Goal: Browse casually

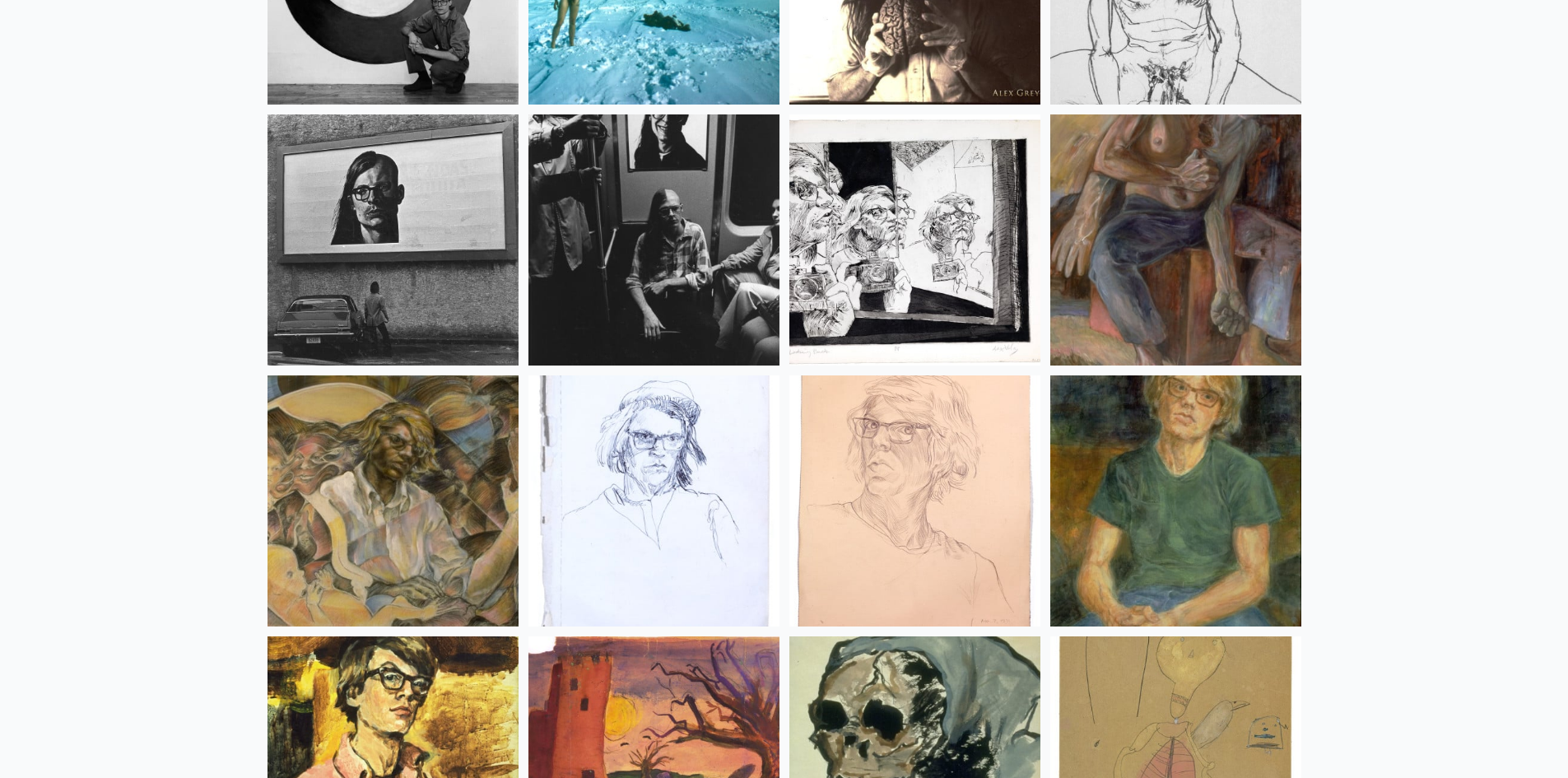
scroll to position [21801, 0]
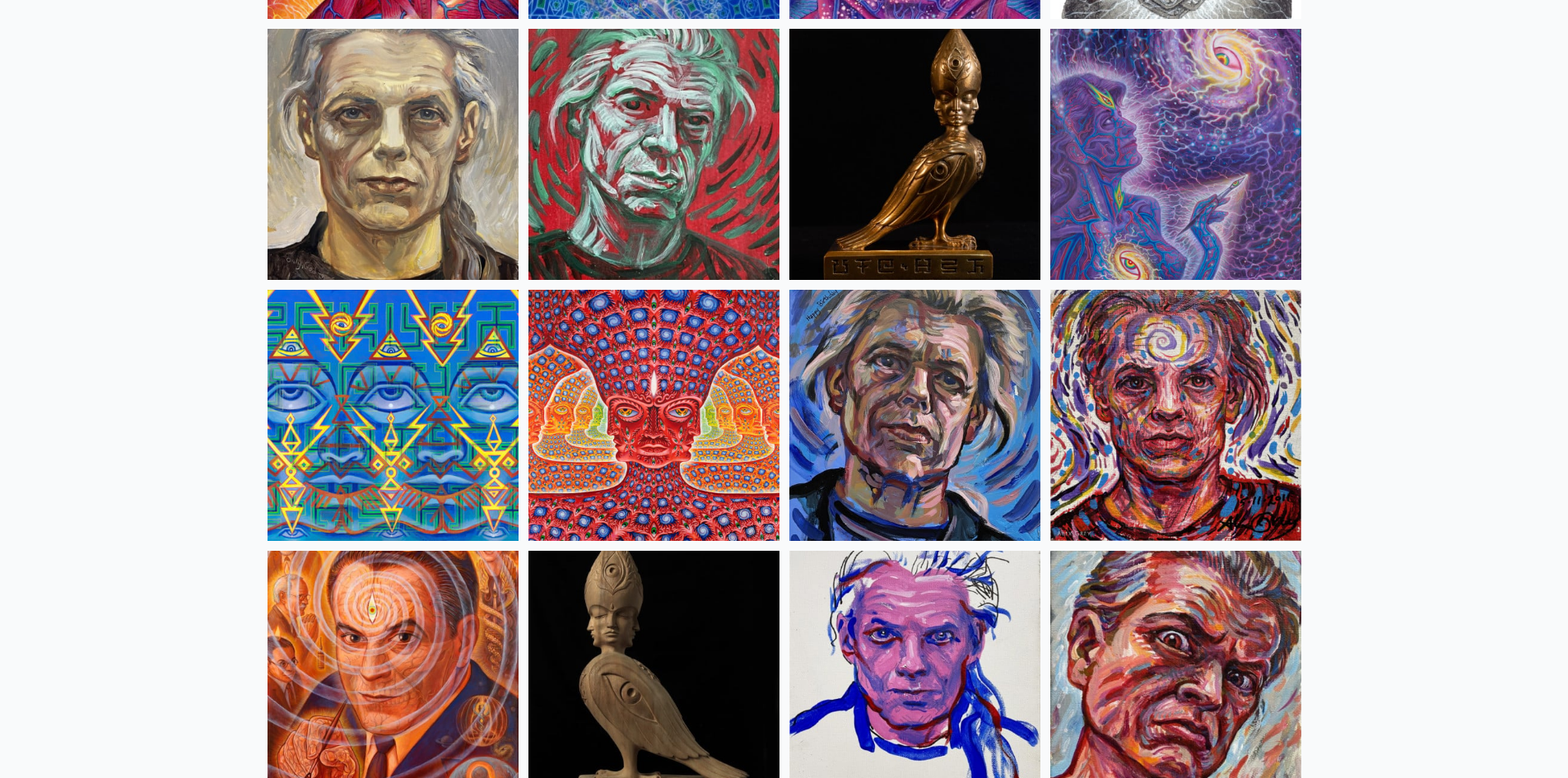
scroll to position [4116, 0]
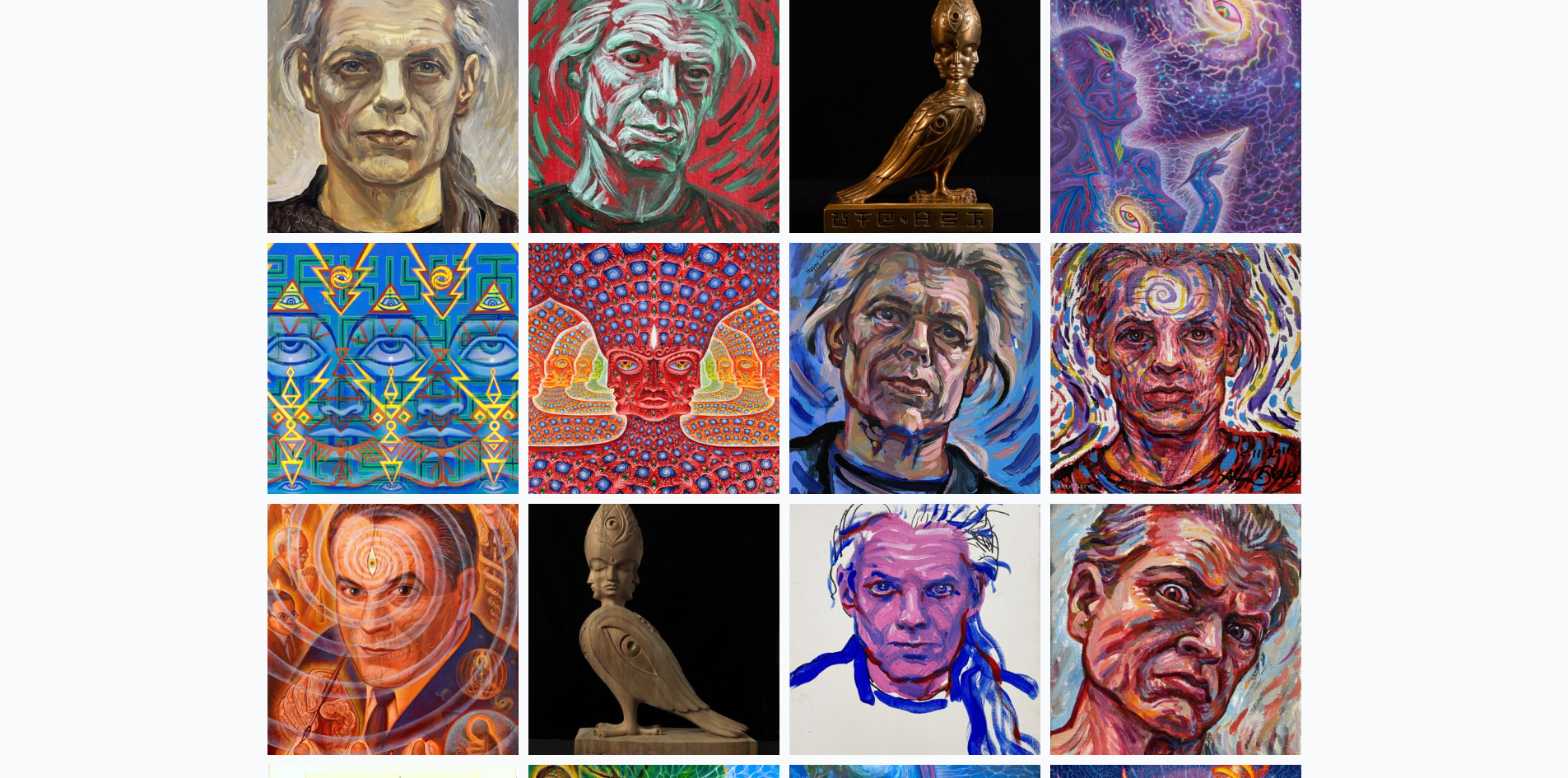
click at [666, 352] on img at bounding box center [654, 368] width 251 height 251
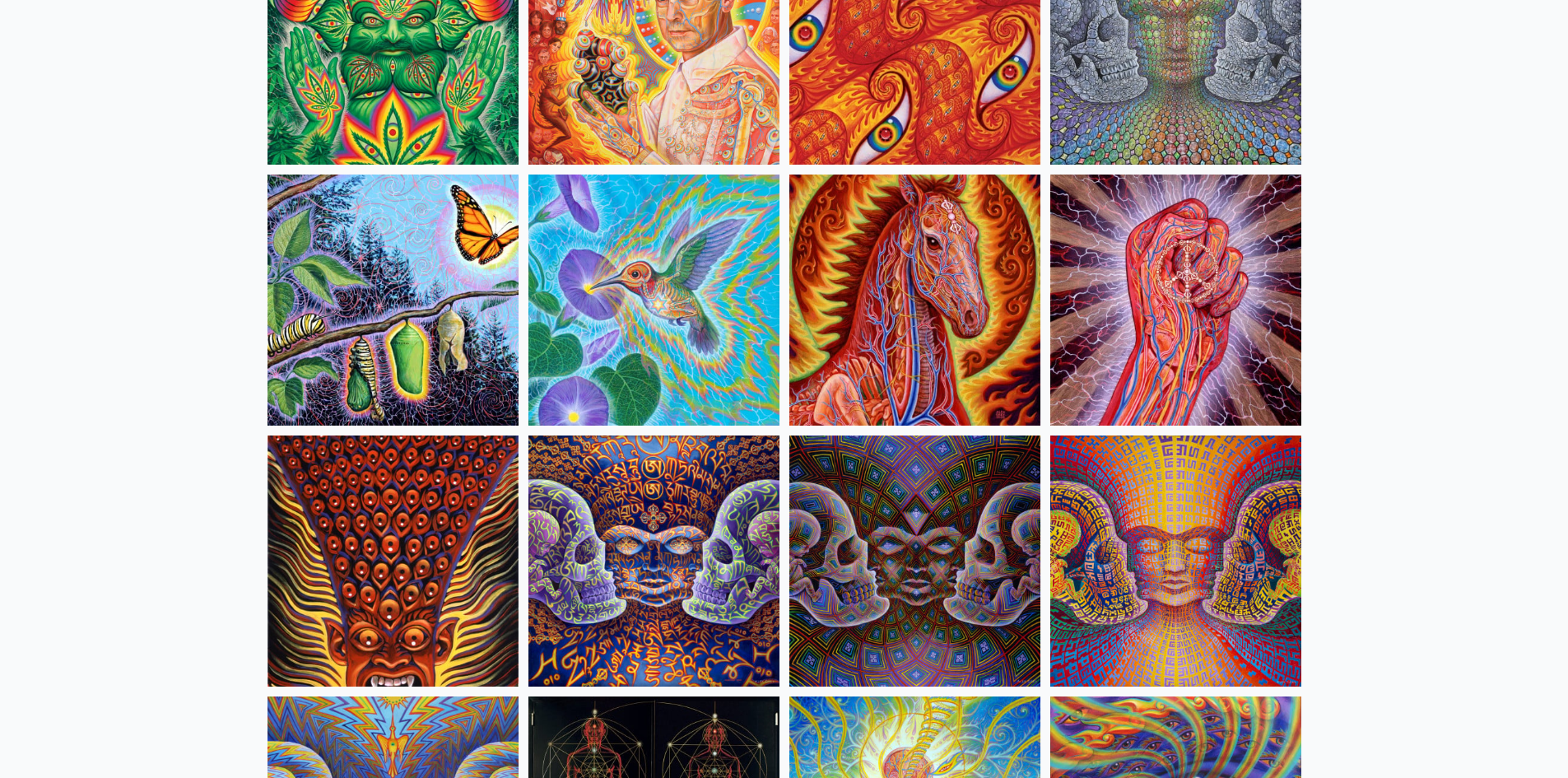
scroll to position [8313, 0]
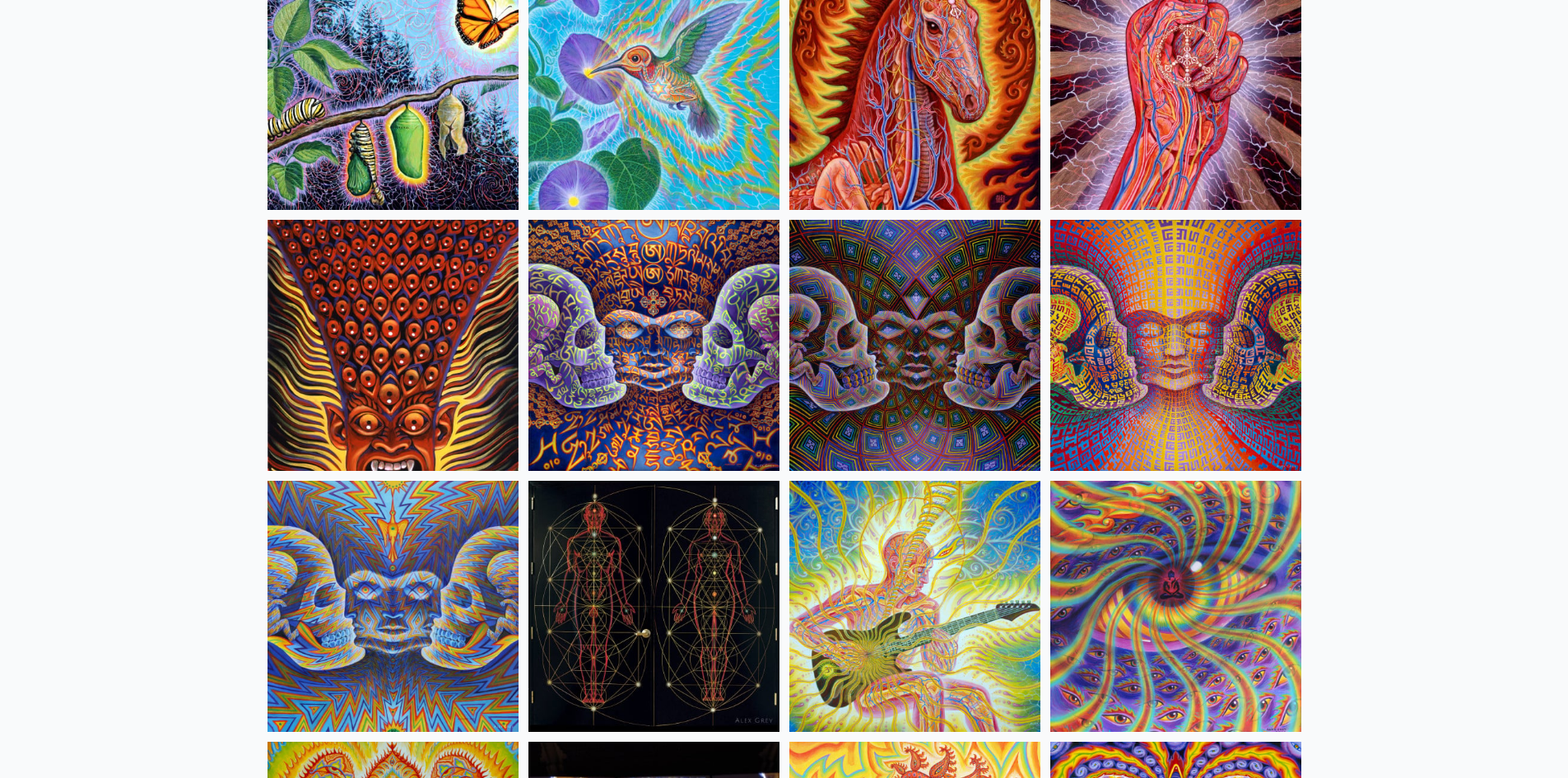
click at [1190, 337] on img at bounding box center [1176, 345] width 251 height 251
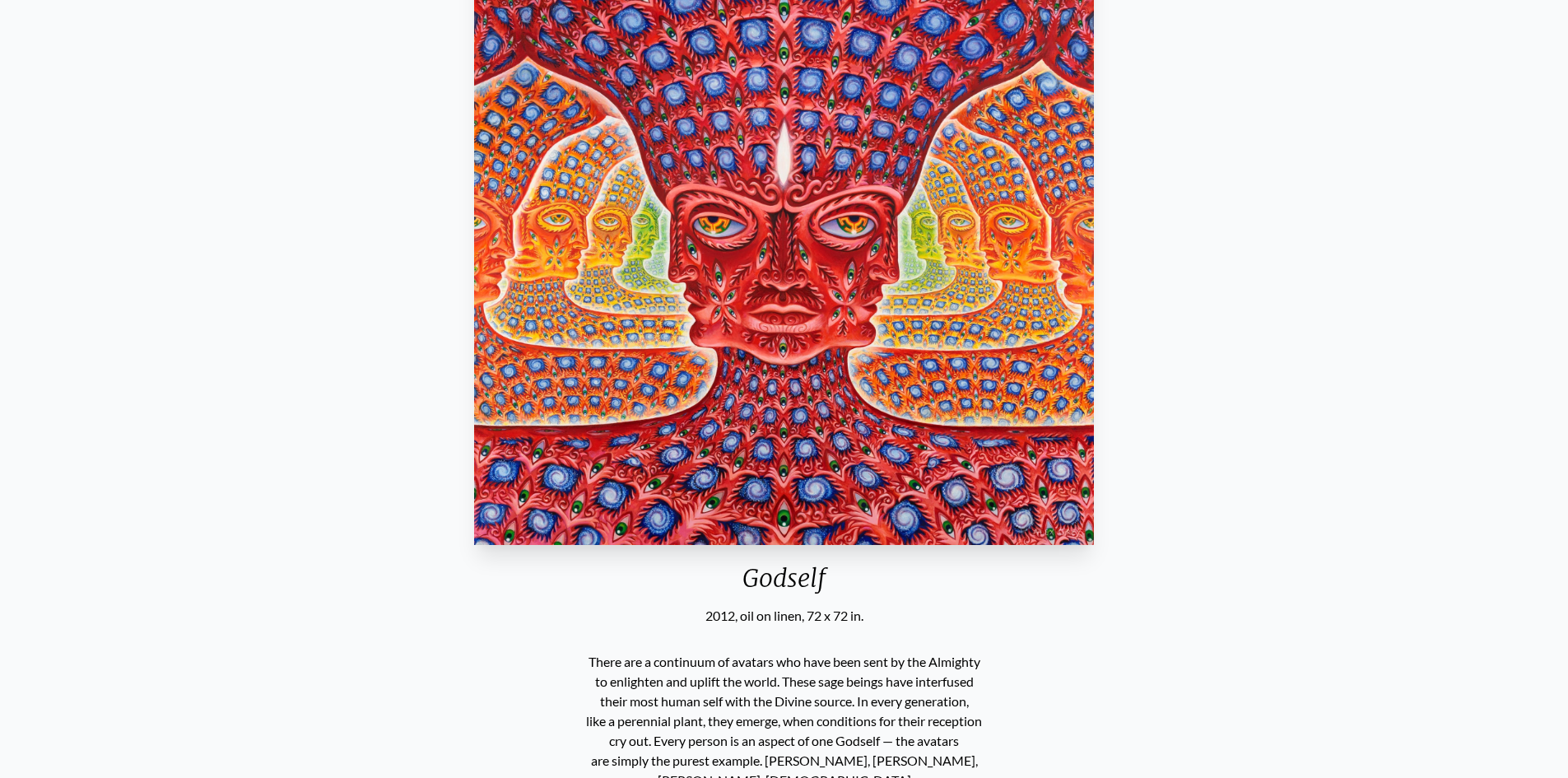
scroll to position [247, 0]
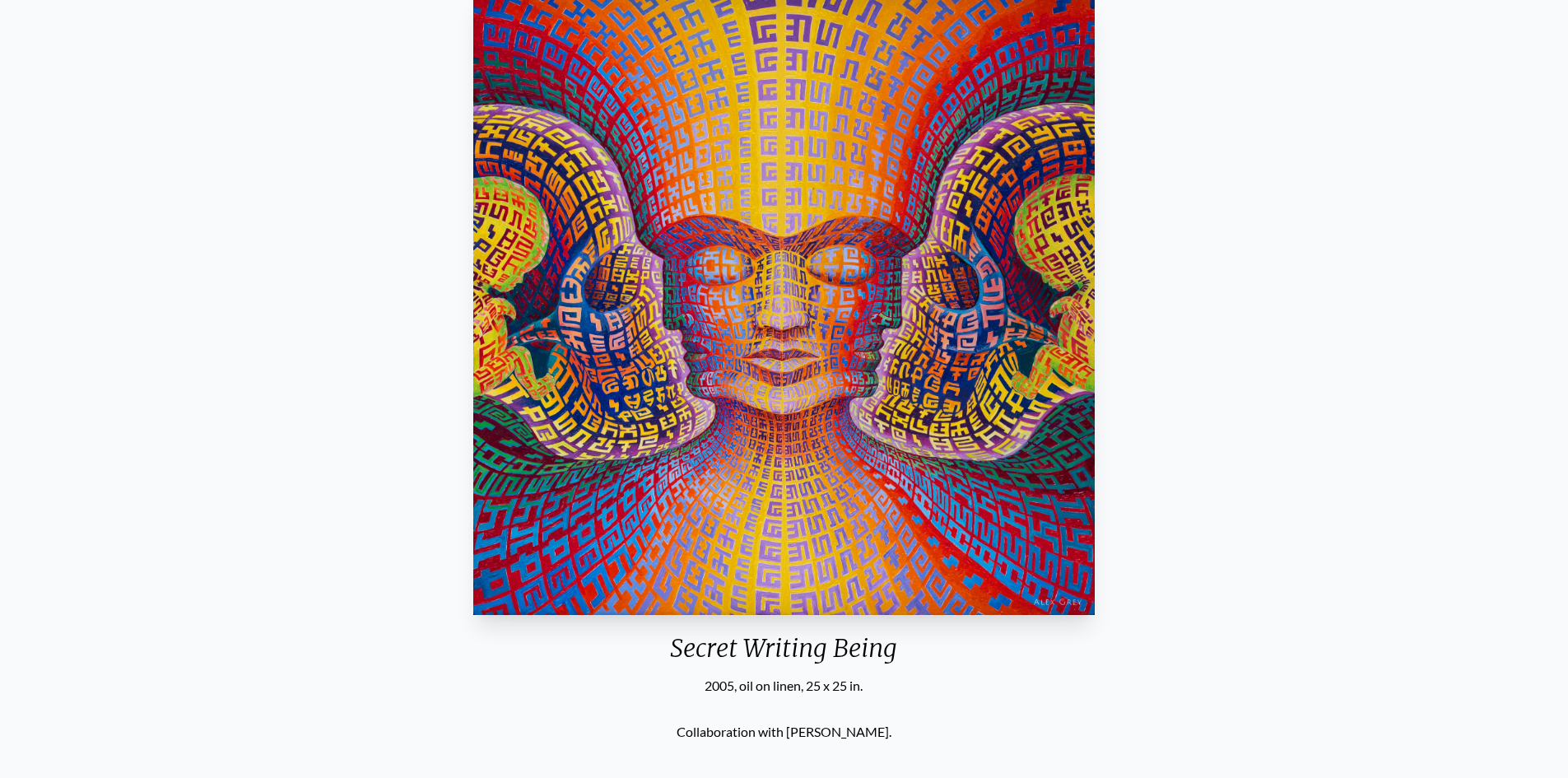
scroll to position [165, 0]
